Goal: Task Accomplishment & Management: Manage account settings

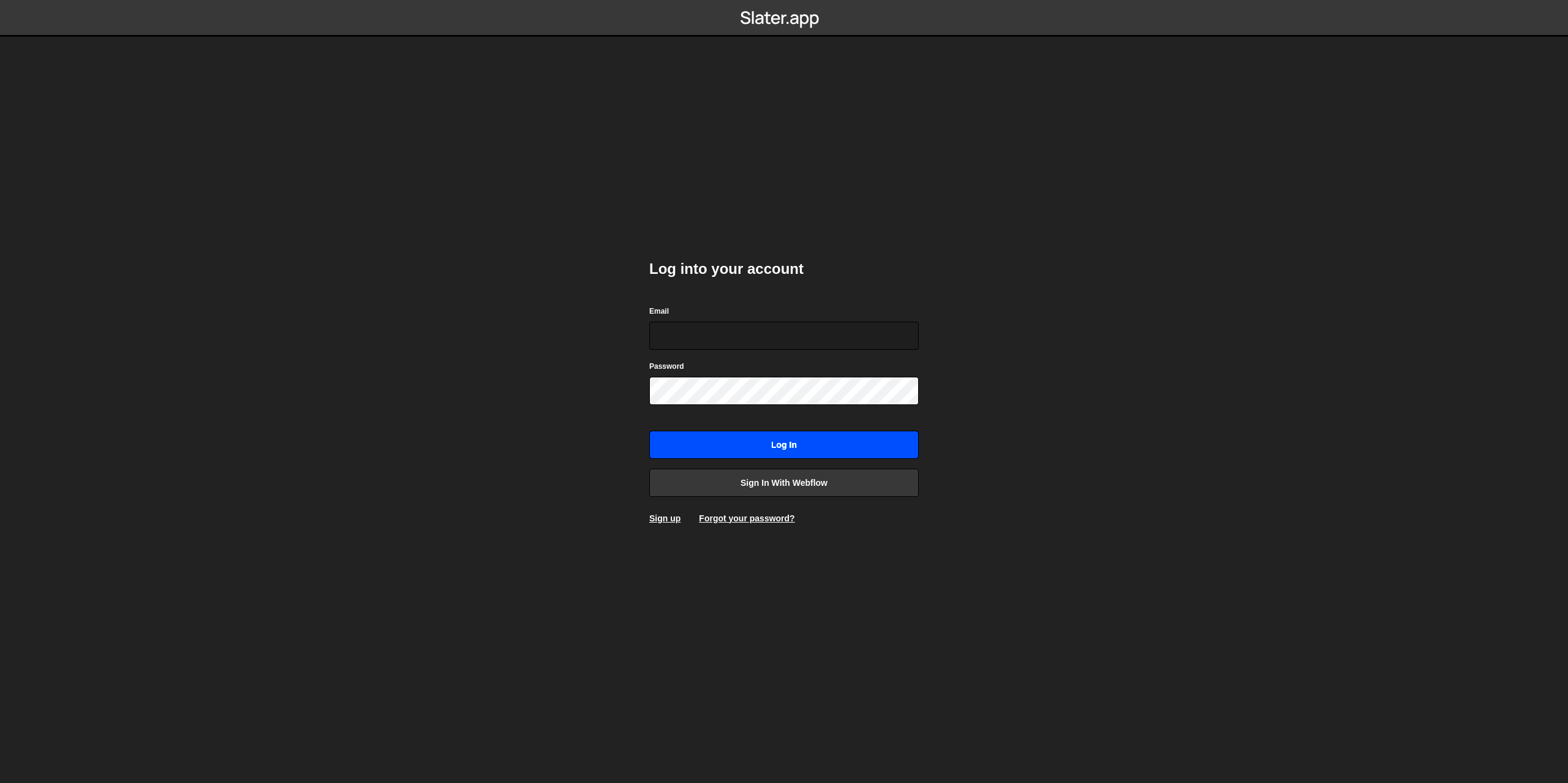
type input "[PERSON_NAME][EMAIL_ADDRESS][PERSON_NAME][DOMAIN_NAME]"
click at [788, 446] on input "Log in" at bounding box center [784, 445] width 269 height 28
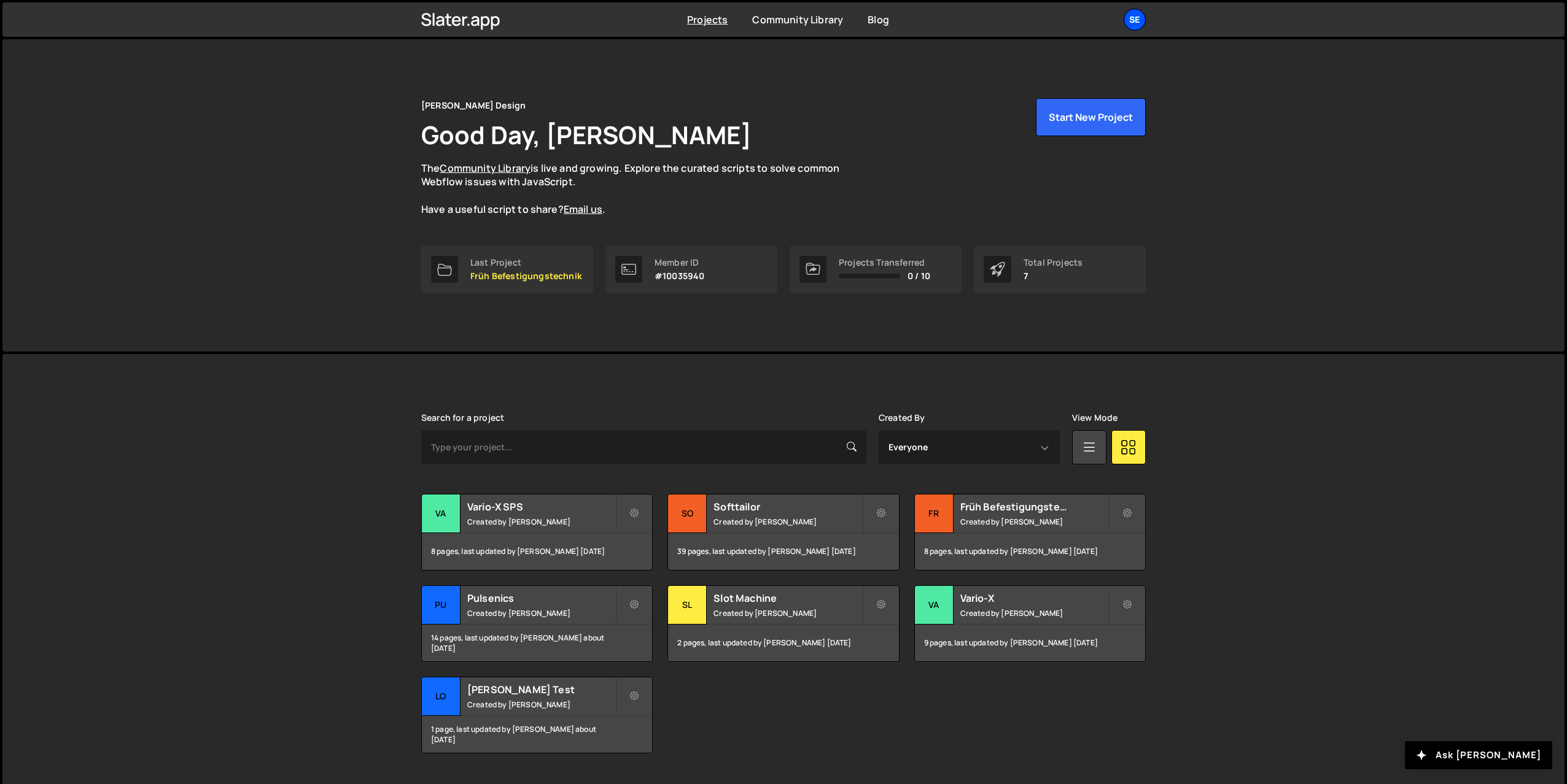
click at [1137, 27] on div "Se" at bounding box center [1134, 19] width 22 height 22
click at [1039, 135] on link "Billing" at bounding box center [1069, 136] width 152 height 21
